Goal: Entertainment & Leisure: Consume media (video, audio)

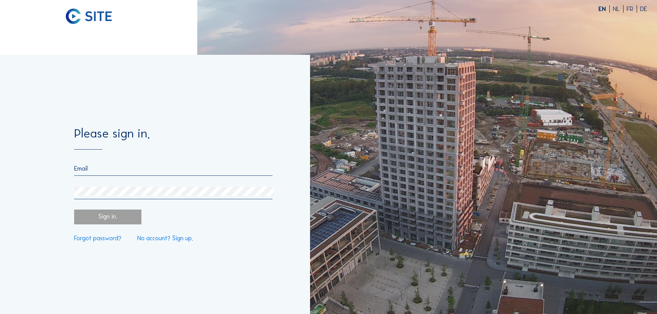
click at [79, 169] on input "email" at bounding box center [173, 169] width 198 height 8
type input "[PERSON_NAME][EMAIL_ADDRESS][PERSON_NAME][DOMAIN_NAME]"
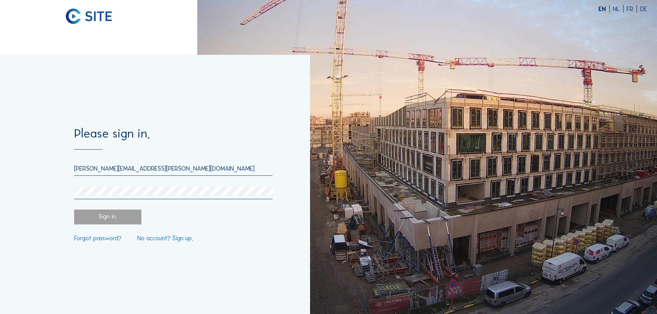
click at [109, 217] on div "Sign in." at bounding box center [107, 217] width 67 height 15
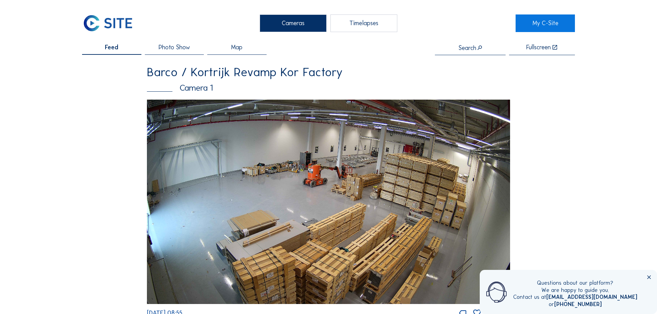
click at [377, 24] on div "Timelapses" at bounding box center [363, 22] width 67 height 17
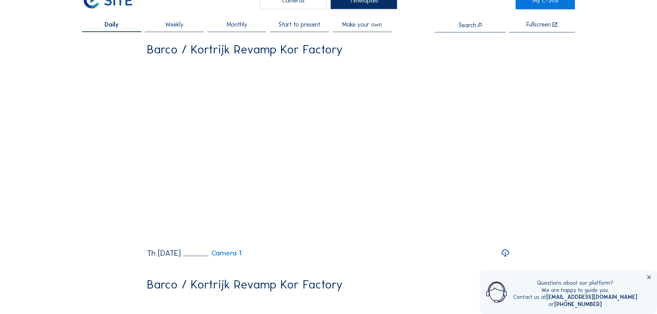
scroll to position [7, 0]
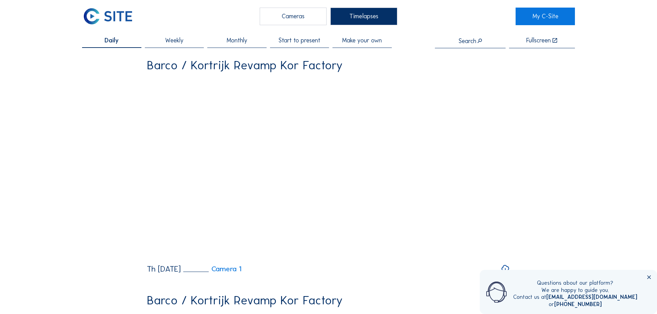
click at [304, 39] on span "Start to present" at bounding box center [299, 41] width 42 height 6
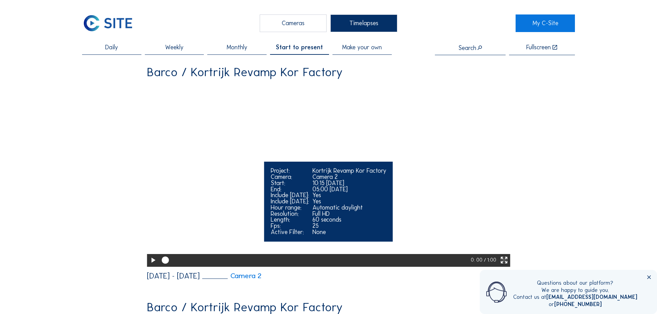
click at [153, 266] on icon at bounding box center [153, 260] width 9 height 11
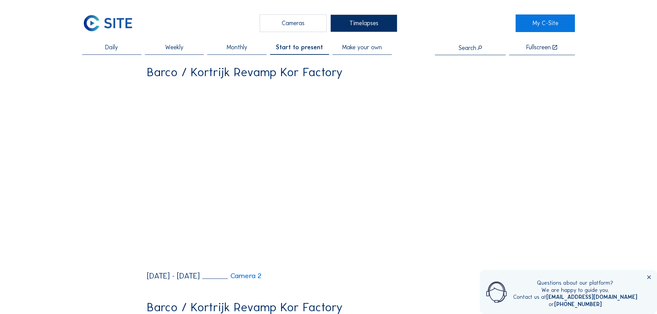
click at [650, 278] on icon at bounding box center [649, 278] width 6 height 6
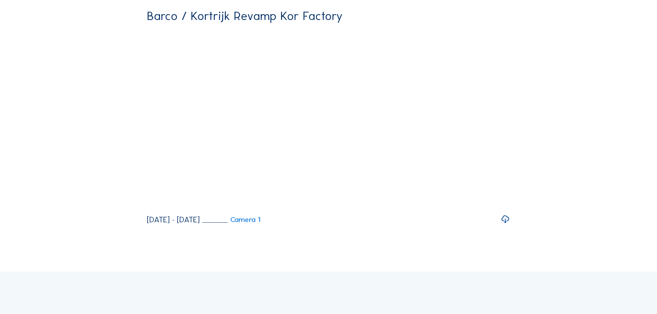
scroll to position [294, 0]
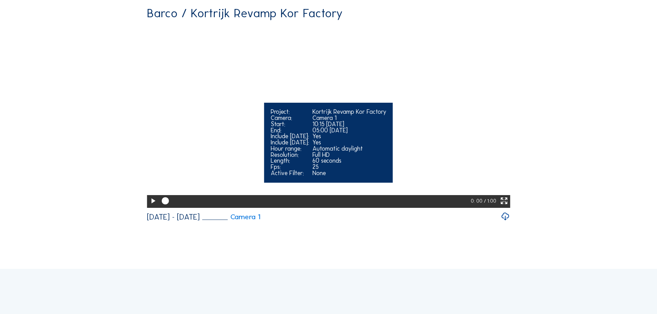
click at [152, 207] on icon at bounding box center [153, 201] width 9 height 11
click at [434, 208] on div at bounding box center [315, 201] width 313 height 13
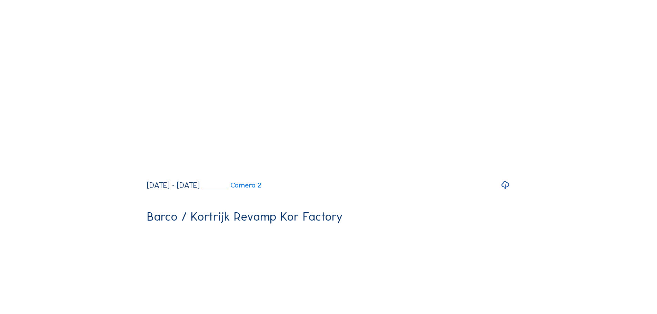
scroll to position [0, 0]
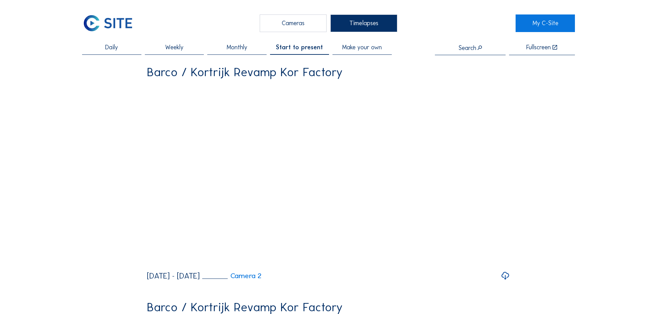
click at [114, 48] on span "Daily" at bounding box center [111, 47] width 13 height 6
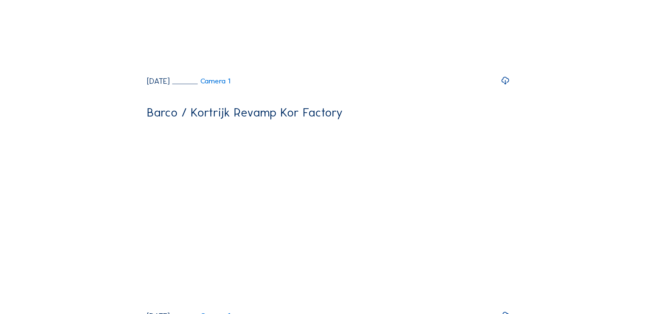
scroll to position [1853, 0]
